Goal: Transaction & Acquisition: Purchase product/service

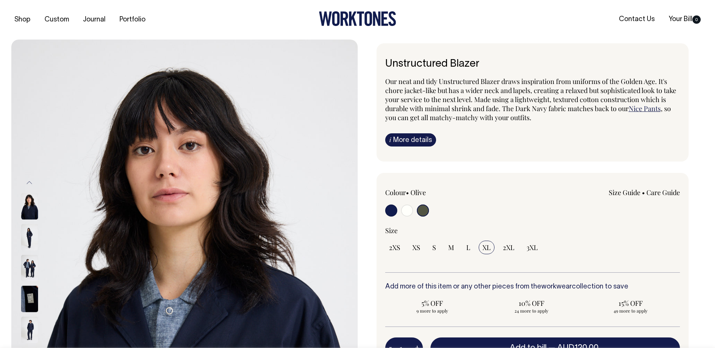
select select "XL"
click at [422, 212] on input "radio" at bounding box center [423, 211] width 12 height 12
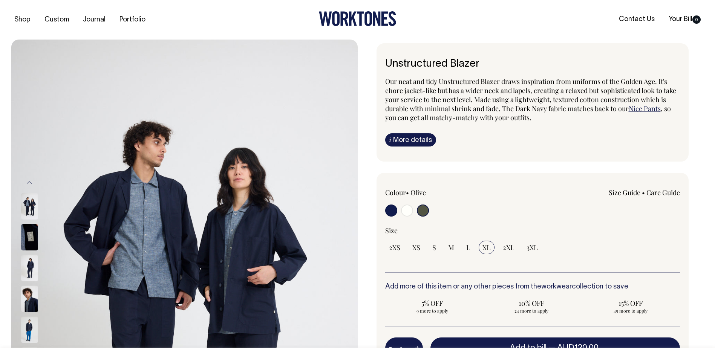
click at [24, 237] on img at bounding box center [29, 237] width 17 height 26
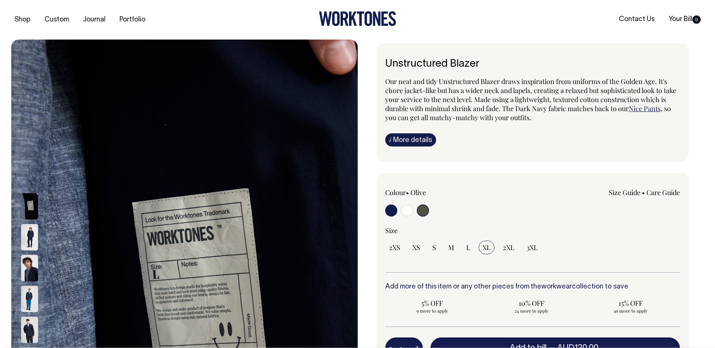
click at [29, 303] on img at bounding box center [29, 299] width 17 height 26
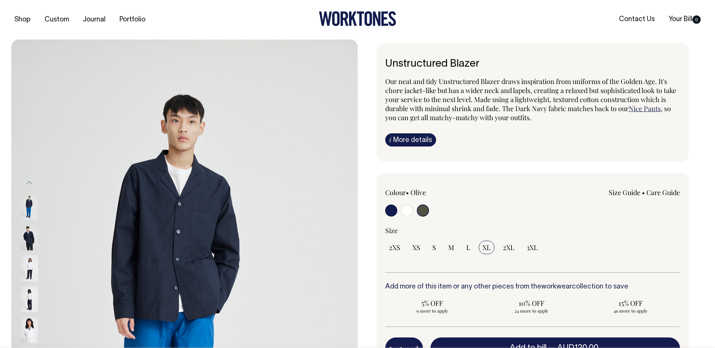
click at [30, 306] on img at bounding box center [29, 299] width 17 height 26
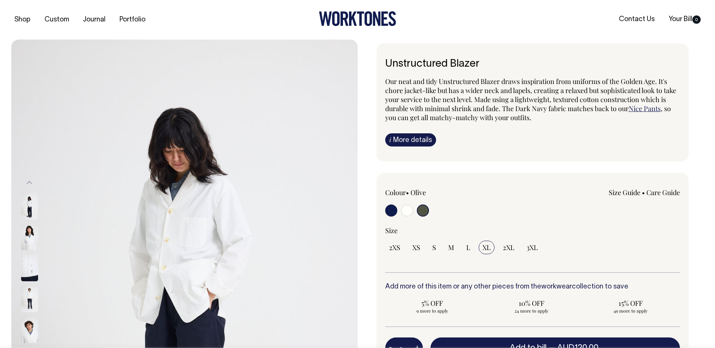
click at [31, 304] on img at bounding box center [29, 299] width 17 height 26
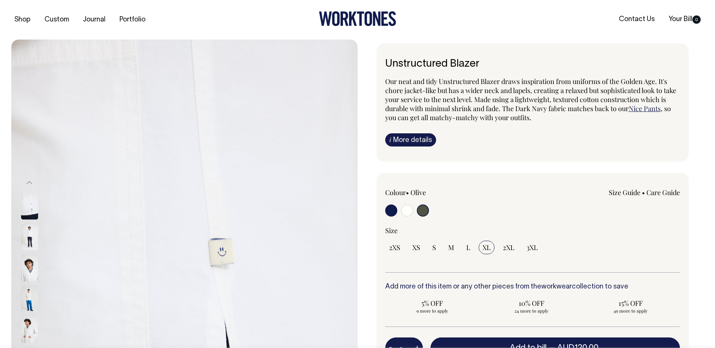
click at [28, 182] on button "Previous" at bounding box center [29, 182] width 11 height 17
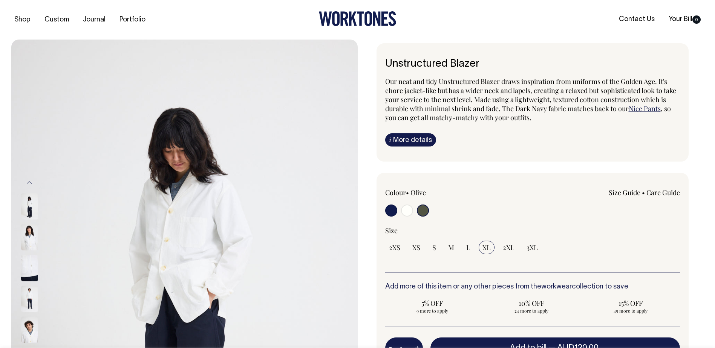
click at [28, 182] on button "Previous" at bounding box center [29, 182] width 11 height 17
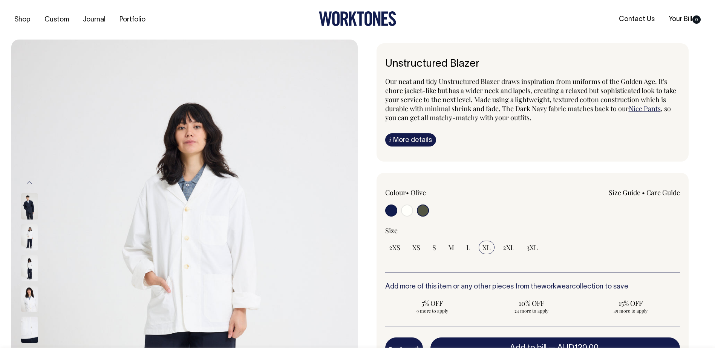
click at [28, 182] on button "Previous" at bounding box center [29, 182] width 11 height 17
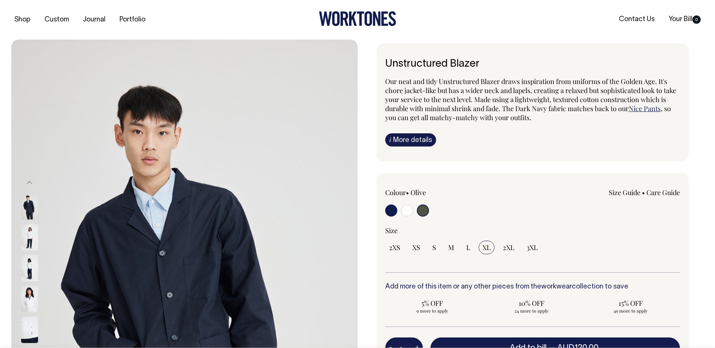
click at [28, 182] on button "Previous" at bounding box center [29, 182] width 11 height 17
click at [425, 211] on input "radio" at bounding box center [423, 211] width 12 height 12
click at [405, 211] on input "radio" at bounding box center [407, 211] width 12 height 12
radio input "true"
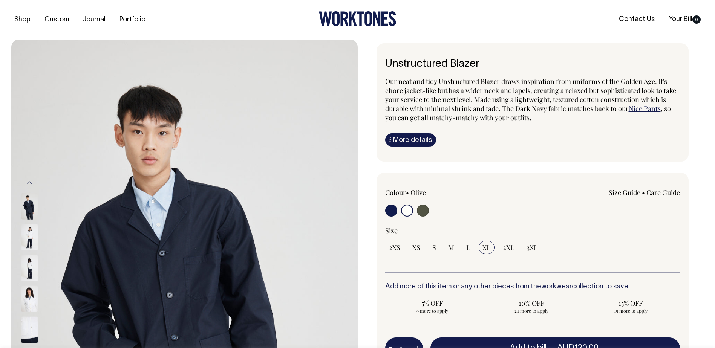
select select "Off-White"
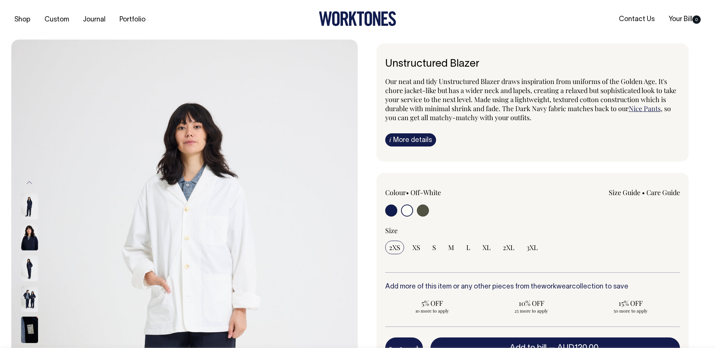
select select "Off-White"
